Goal: Find specific page/section

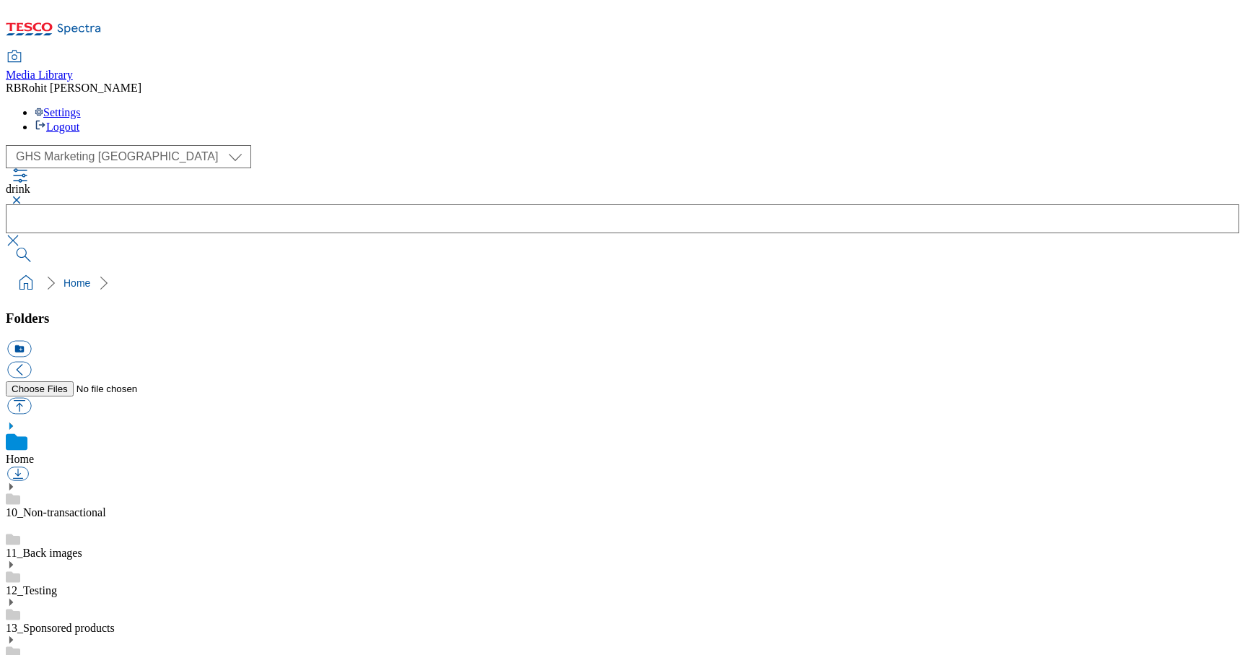
select select "flare-ghs-mktg"
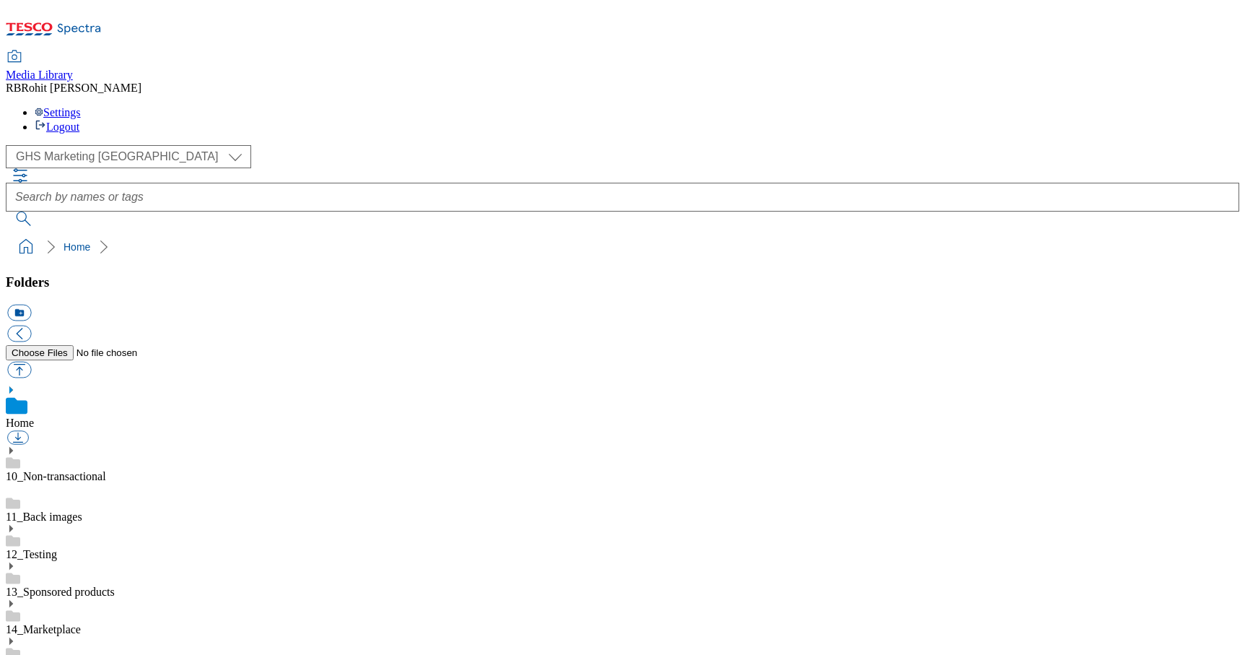
scroll to position [2, 0]
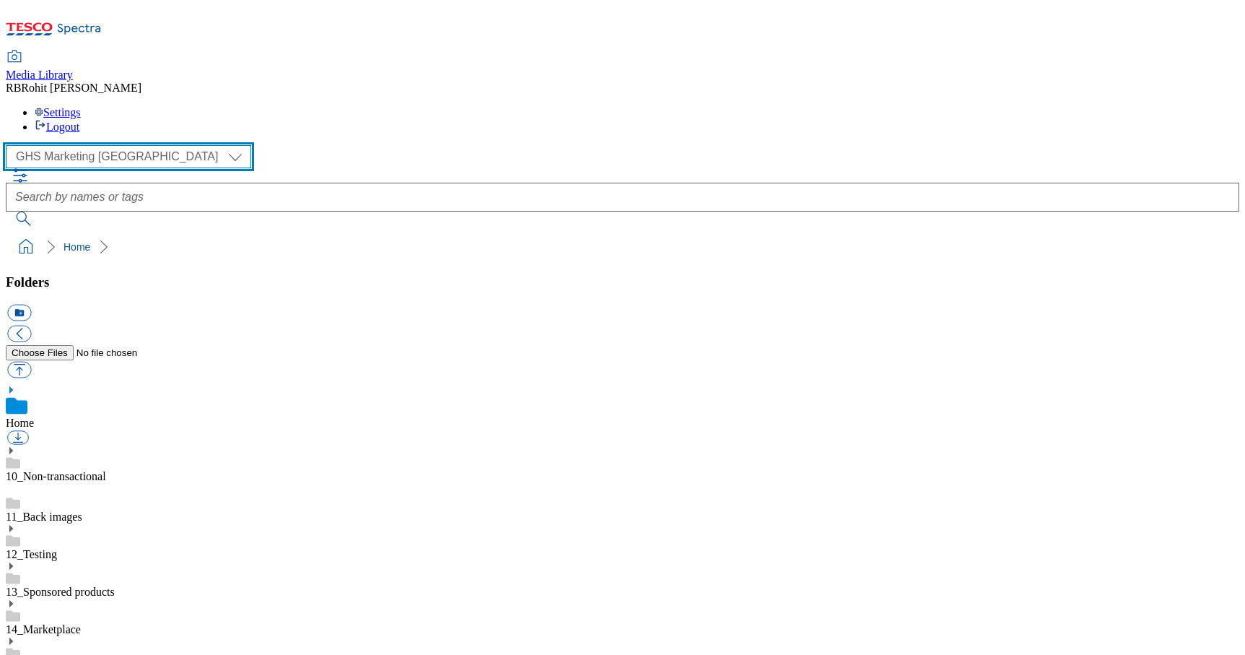
click at [103, 145] on select "Clubcard Marketing Clubcard ROI Dotcom UK GHS Marketing UK GHS ROI Realfood Tes…" at bounding box center [128, 156] width 245 height 23
select select "flare-clubcard-mktg"
